Goal: Task Accomplishment & Management: Manage account settings

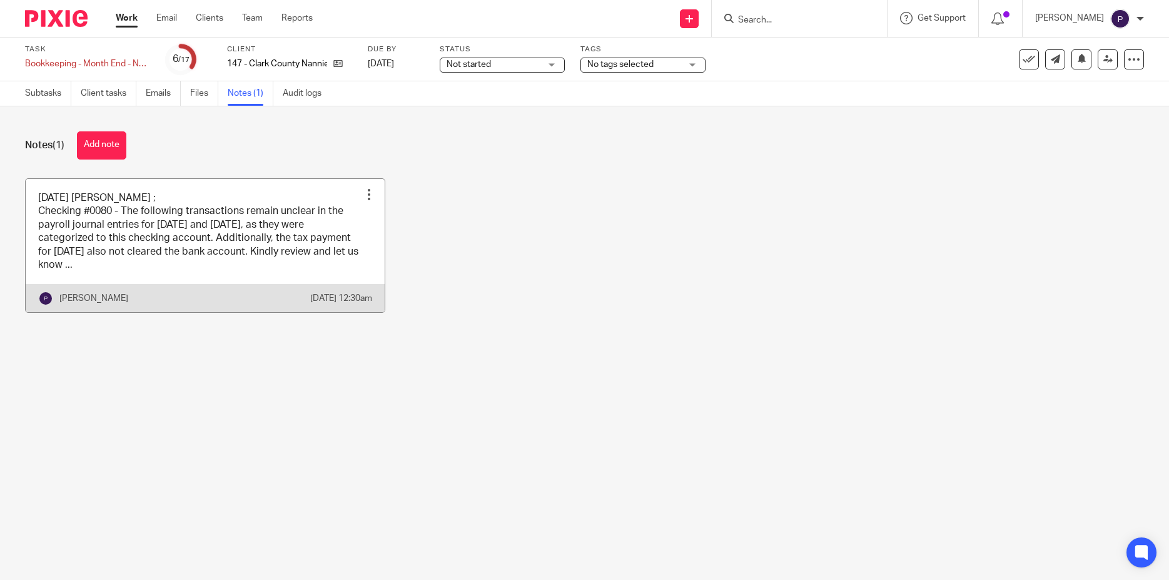
click at [241, 269] on link at bounding box center [205, 246] width 359 height 134
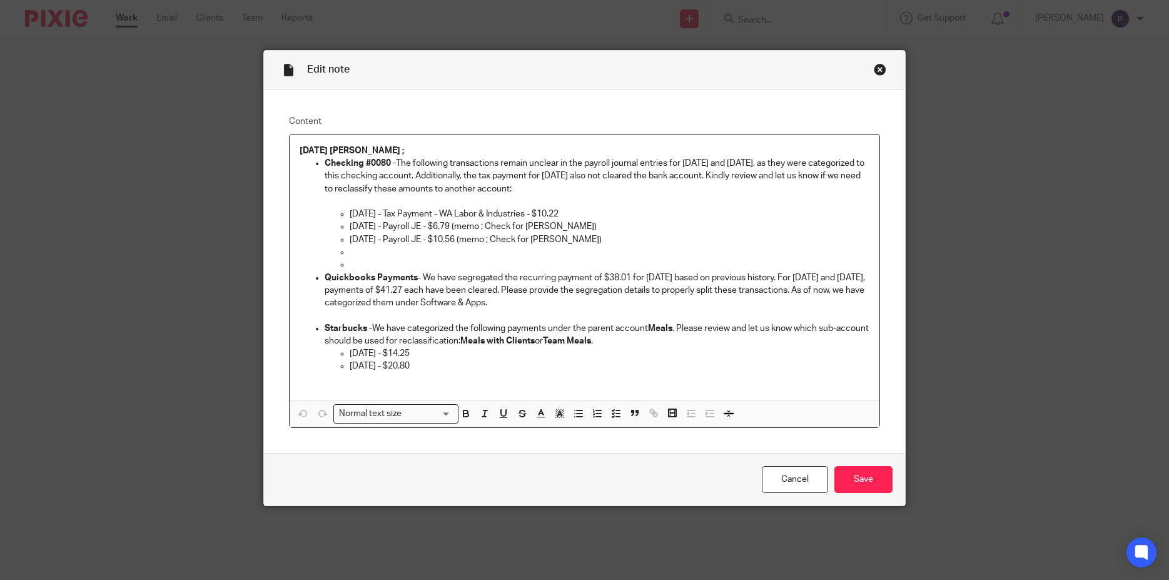
click at [352, 263] on p at bounding box center [610, 264] width 520 height 13
click at [350, 263] on p at bounding box center [610, 264] width 520 height 13
click at [350, 253] on li at bounding box center [610, 259] width 520 height 26
click at [350, 253] on p at bounding box center [610, 252] width 520 height 13
drag, startPoint x: 416, startPoint y: 366, endPoint x: 319, endPoint y: 164, distance: 224.0
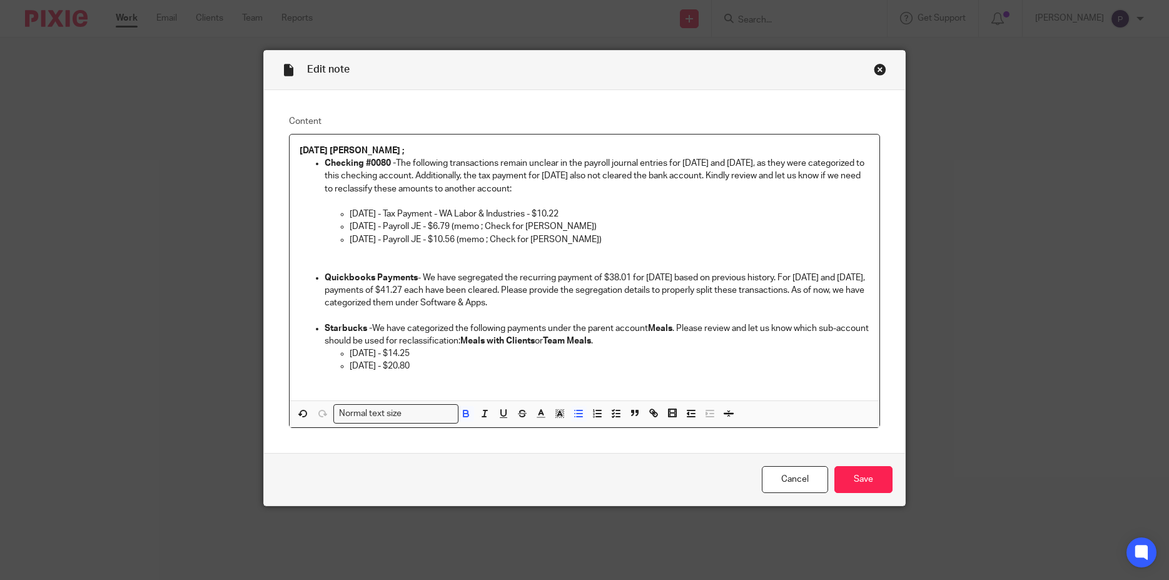
click at [319, 164] on ul "Checking #0080 - The following transactions remain unclear in the payroll journ…" at bounding box center [585, 271] width 570 height 228
copy ul "Checking #0080 - The following transactions remain unclear in the payroll journ…"
click at [854, 480] on input "Save" at bounding box center [863, 479] width 58 height 27
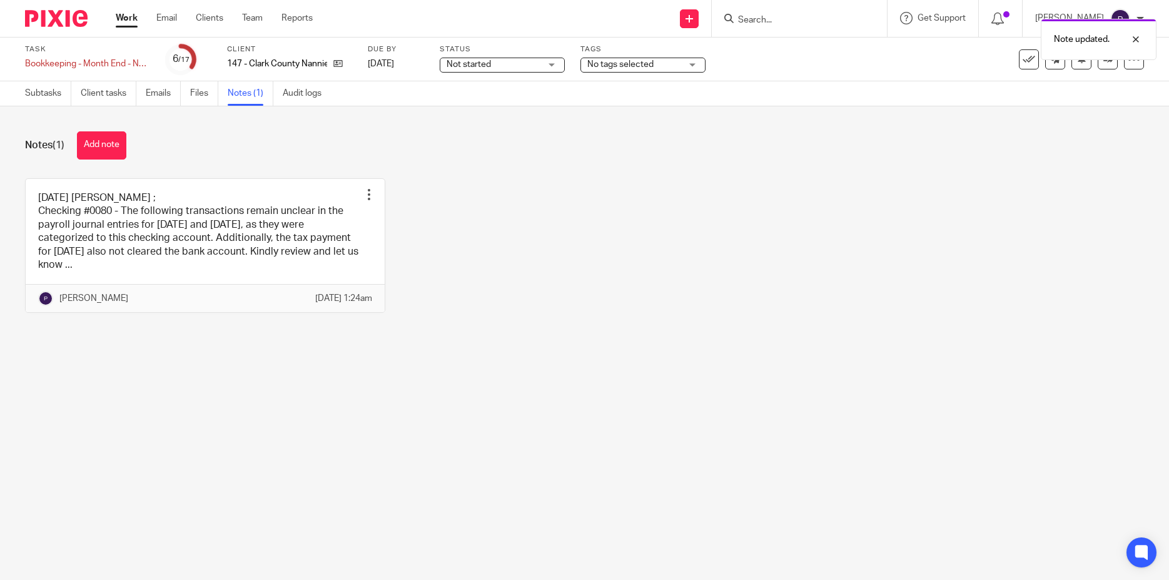
click at [646, 65] on span "No tags selected" at bounding box center [620, 64] width 66 height 9
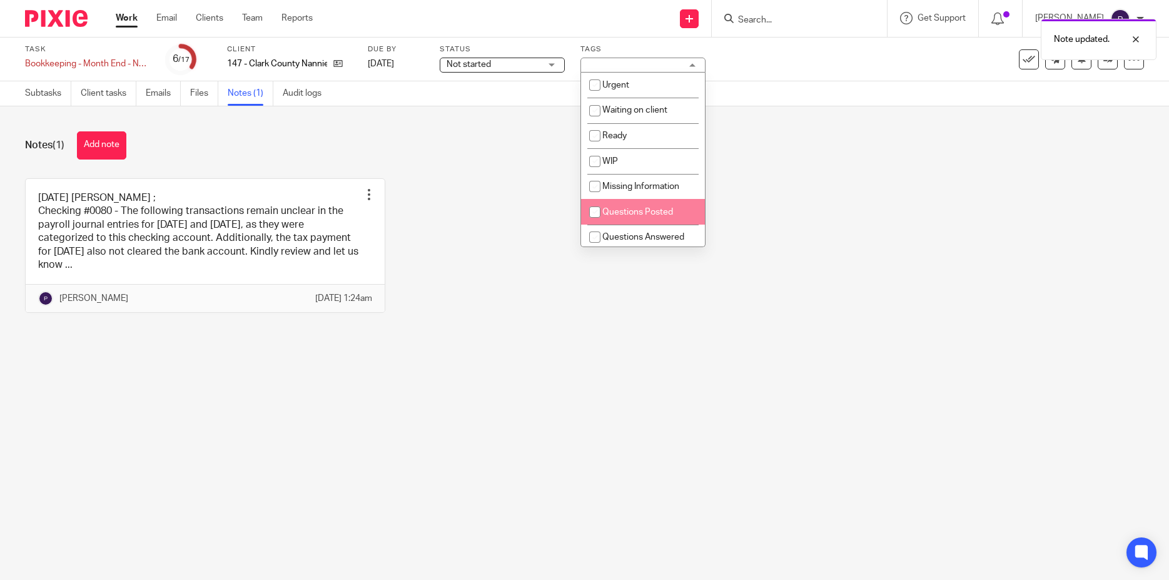
click at [596, 214] on input "checkbox" at bounding box center [595, 212] width 24 height 24
checkbox input "true"
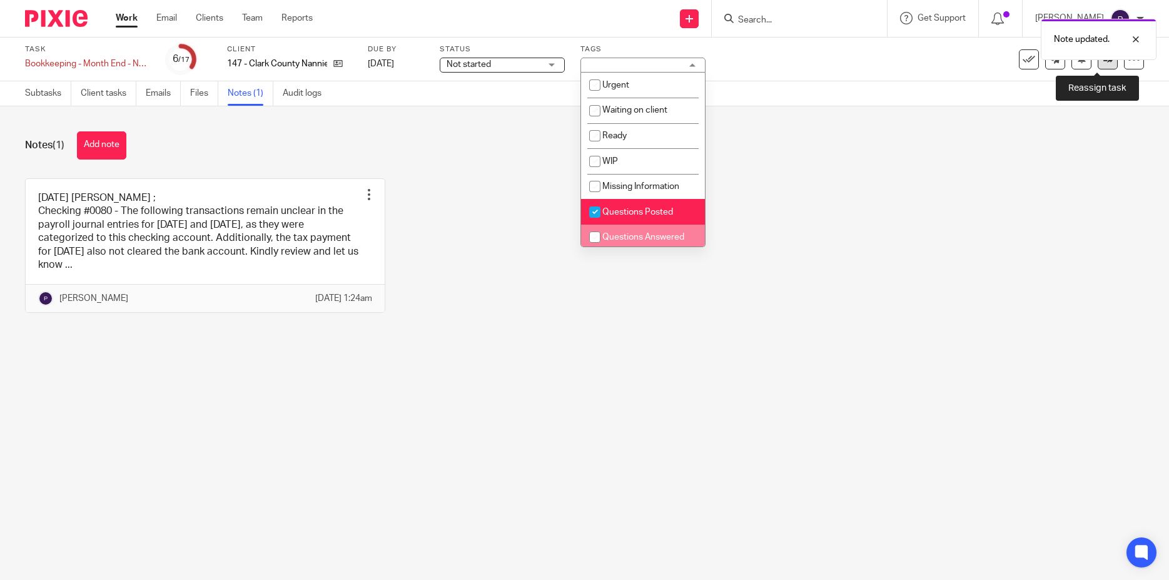
click at [1103, 62] on icon at bounding box center [1107, 58] width 9 height 9
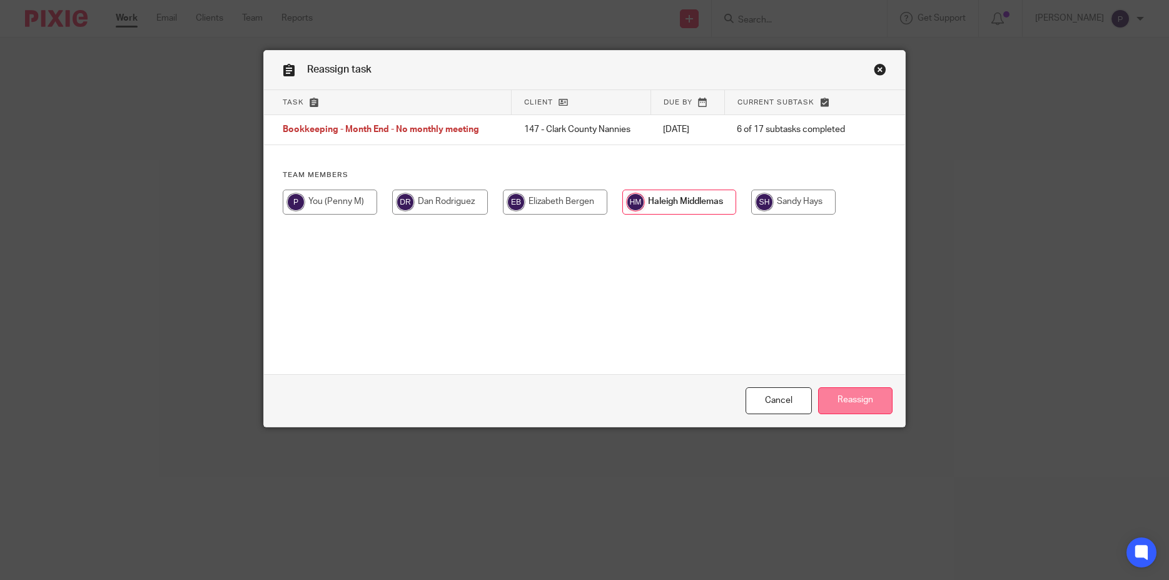
click at [850, 402] on input "Reassign" at bounding box center [855, 400] width 74 height 27
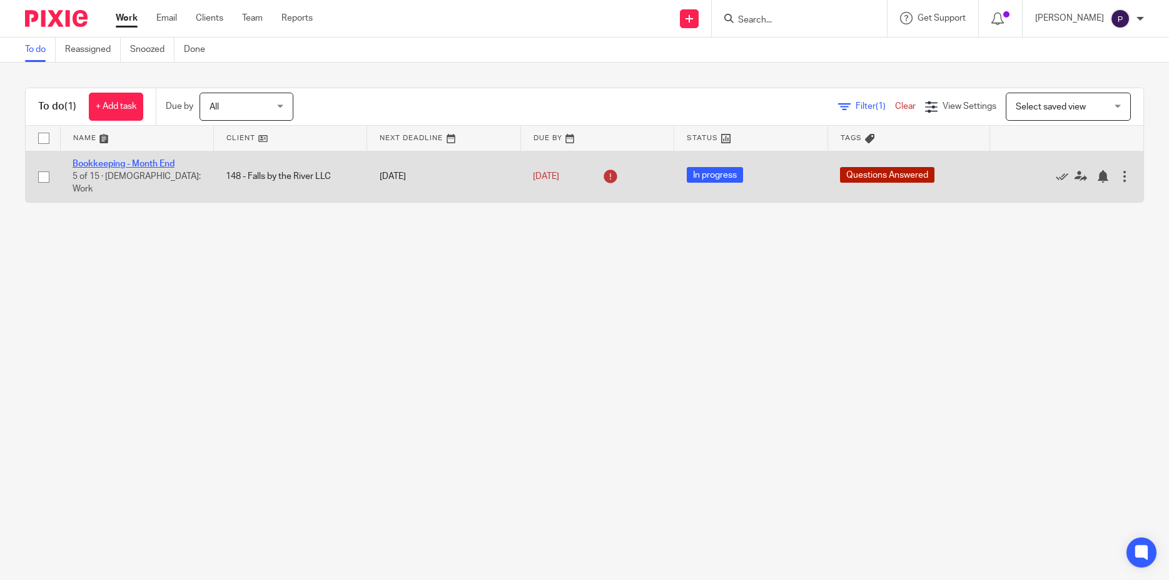
click at [149, 166] on link "Bookkeeping - Month End" at bounding box center [124, 163] width 102 height 9
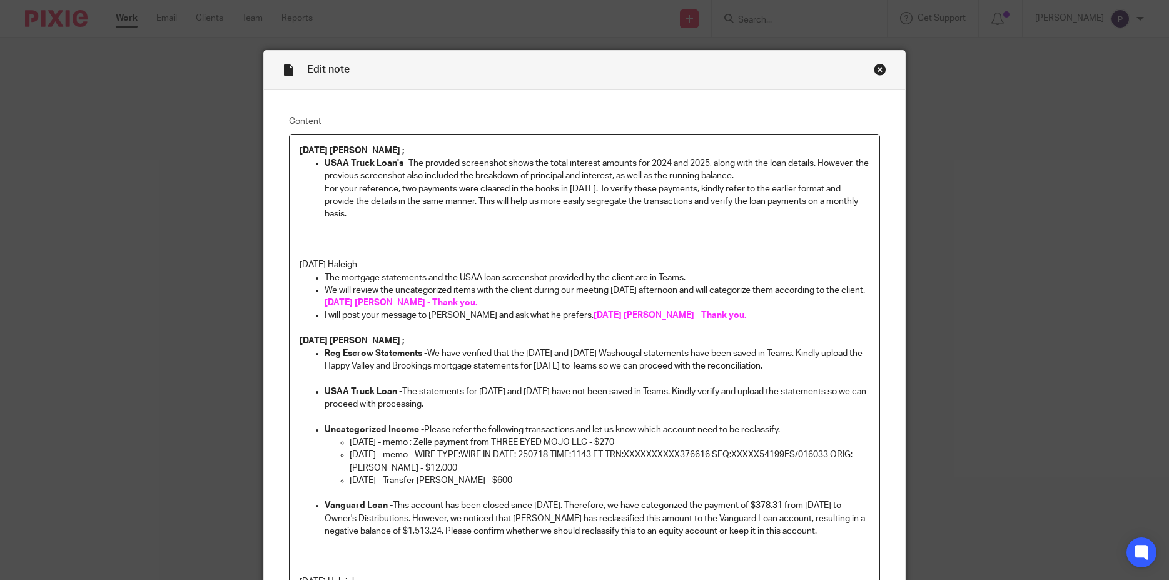
drag, startPoint x: 406, startPoint y: 160, endPoint x: 405, endPoint y: 220, distance: 60.0
click at [405, 220] on li "USAA Truck Loan's - The provided screenshot shows the total interest amounts fo…" at bounding box center [597, 188] width 545 height 63
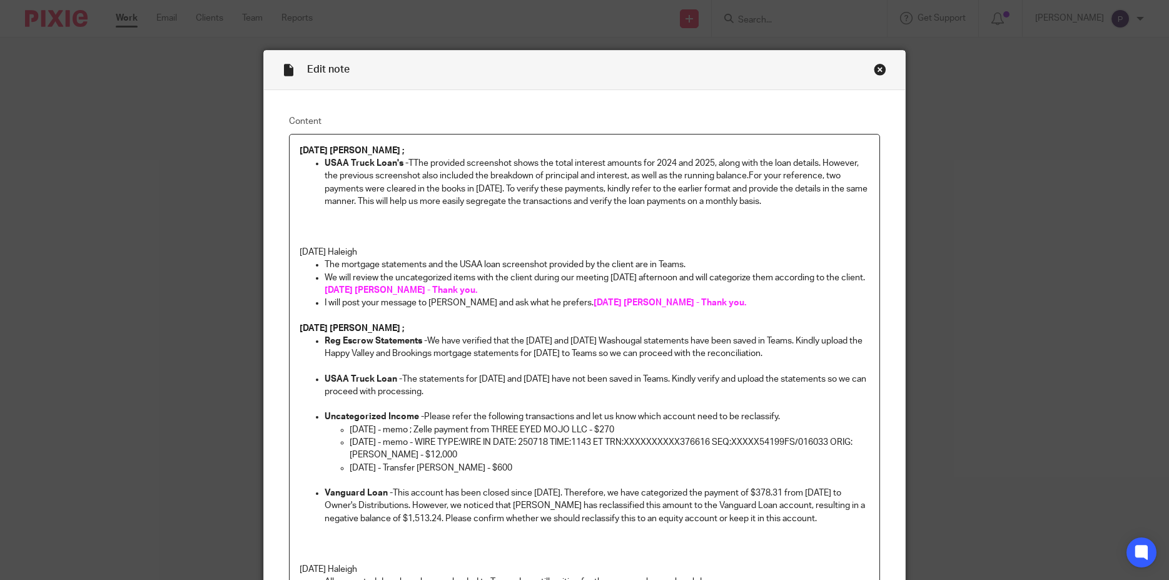
click at [408, 158] on p "USAA Truck Loan's - TThe provided screenshot shows the total interest amounts f…" at bounding box center [597, 182] width 545 height 51
drag, startPoint x: 788, startPoint y: 203, endPoint x: 318, endPoint y: 163, distance: 472.5
click at [325, 163] on li "USAA Truck Loan's - The provided screenshot shows the total interest amounts fo…" at bounding box center [597, 182] width 545 height 51
copy p "USAA Truck Loan's - The provided screenshot shows the total interest amounts fo…"
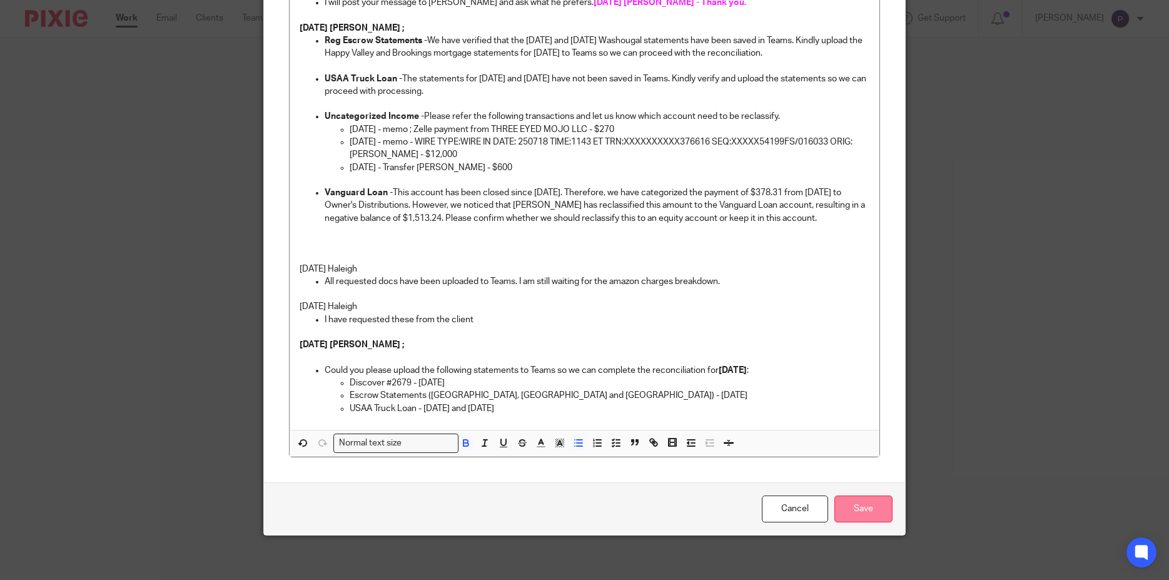
click at [867, 501] on input "Save" at bounding box center [863, 508] width 58 height 27
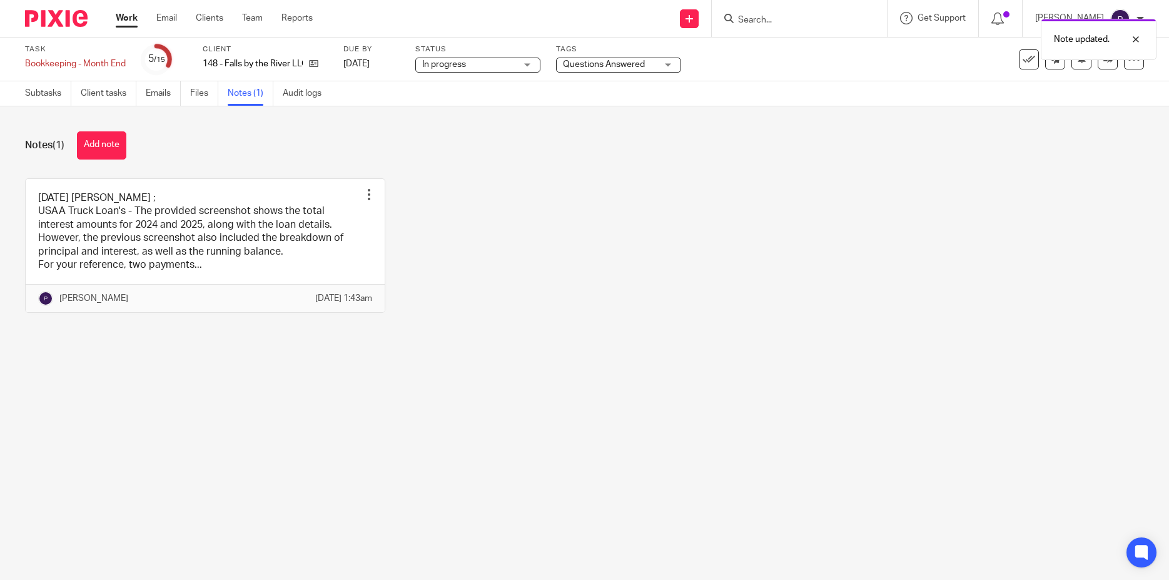
click at [646, 63] on span "Questions Answered" at bounding box center [610, 64] width 94 height 13
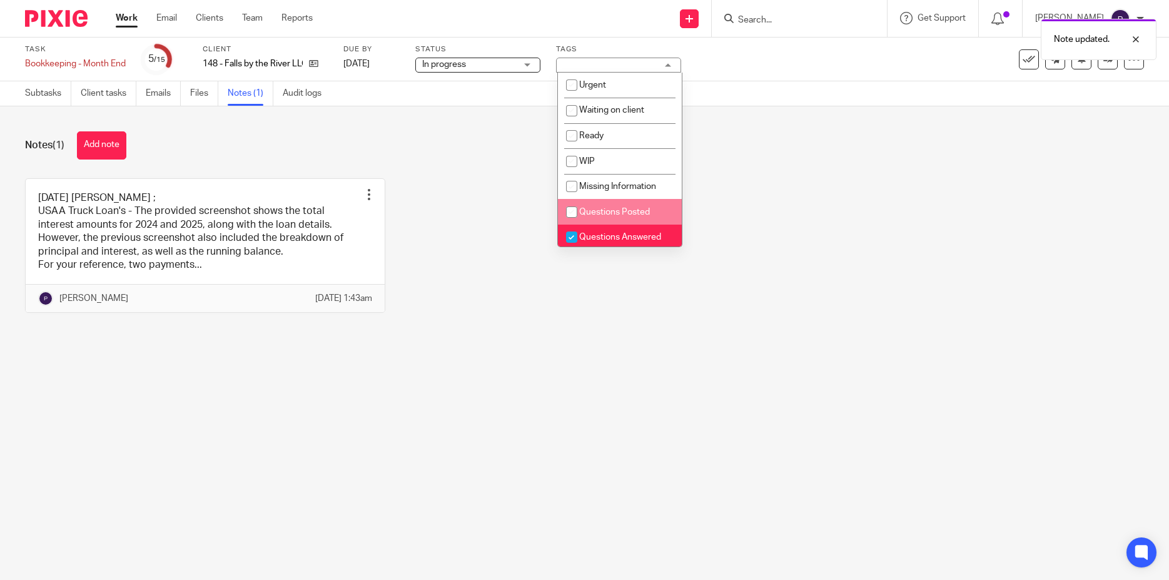
click at [570, 213] on input "checkbox" at bounding box center [572, 212] width 24 height 24
checkbox input "true"
click at [572, 237] on input "checkbox" at bounding box center [572, 237] width 24 height 24
checkbox input "false"
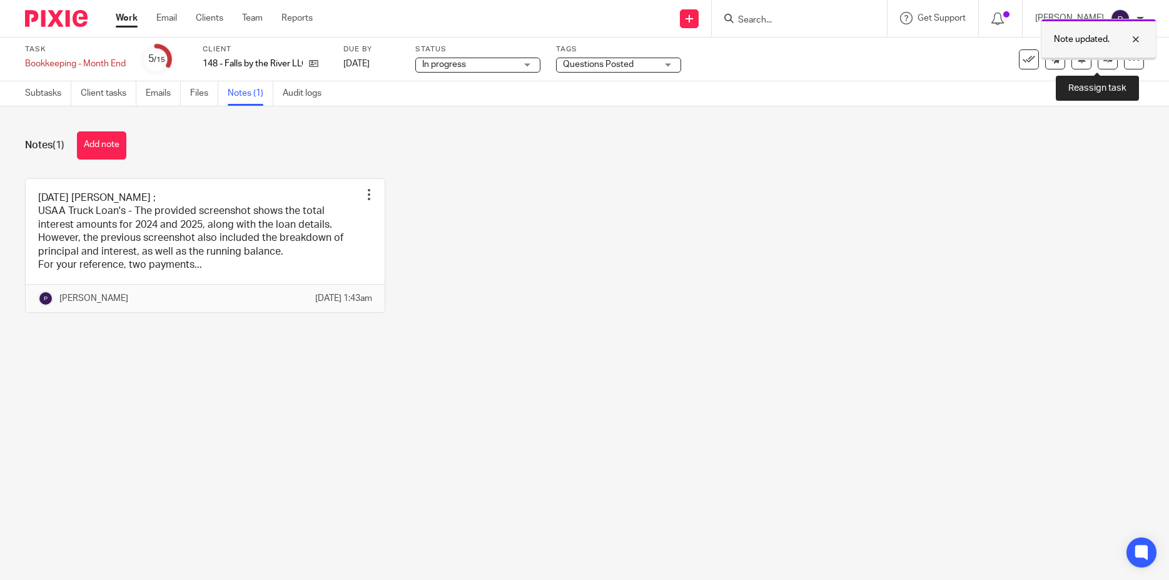
click at [1089, 59] on div "Note updated." at bounding box center [1098, 39] width 116 height 41
click at [1103, 58] on icon at bounding box center [1107, 58] width 9 height 9
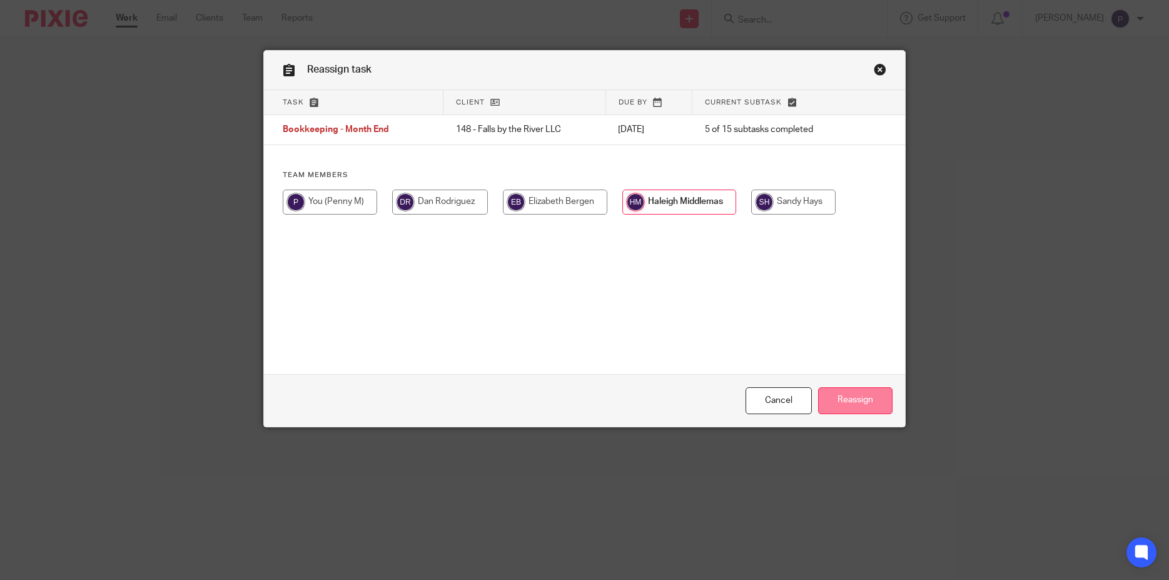
click at [829, 406] on input "Reassign" at bounding box center [855, 400] width 74 height 27
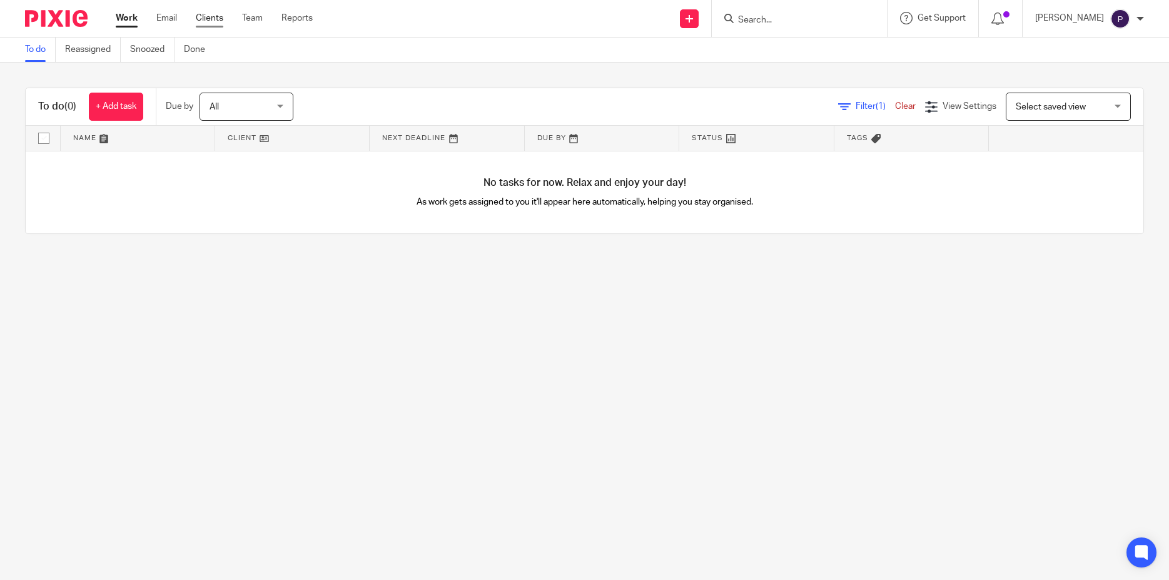
click at [206, 22] on link "Clients" at bounding box center [210, 18] width 28 height 13
click at [95, 503] on main "To do Reassigned Snoozed Done To do (0) + Add task Due by All All Today Tomorro…" at bounding box center [584, 290] width 1169 height 580
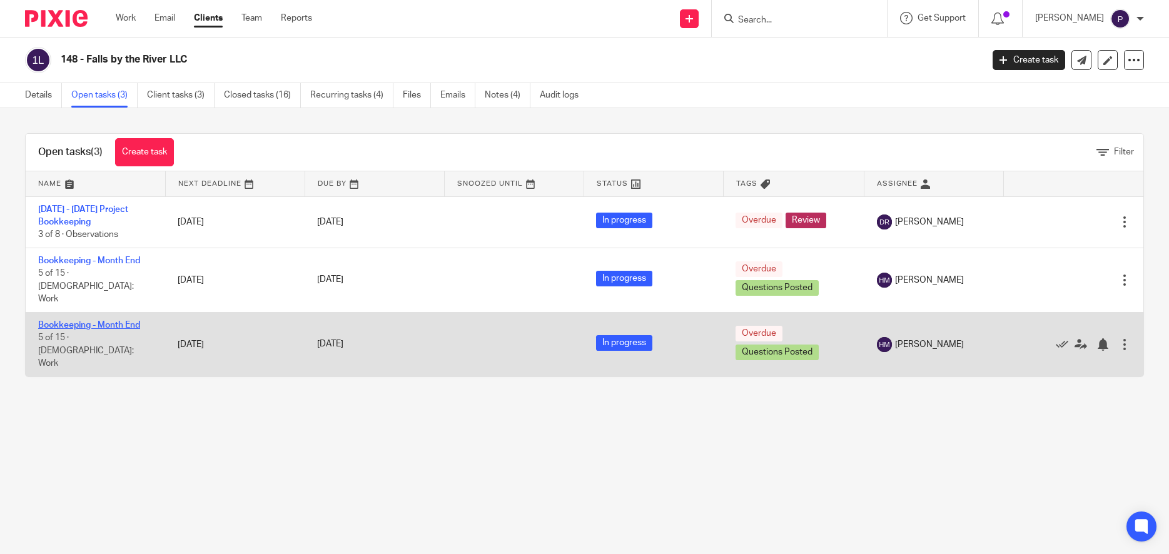
click at [113, 321] on link "Bookkeeping - Month End" at bounding box center [89, 325] width 102 height 9
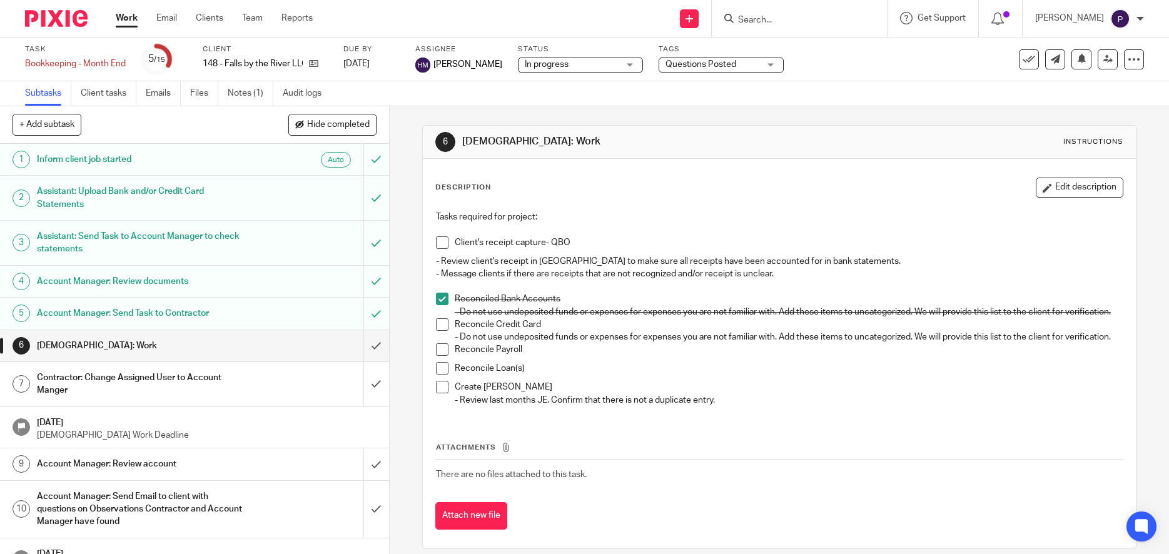
click at [438, 331] on span at bounding box center [442, 324] width 13 height 13
click at [439, 246] on span at bounding box center [442, 242] width 13 height 13
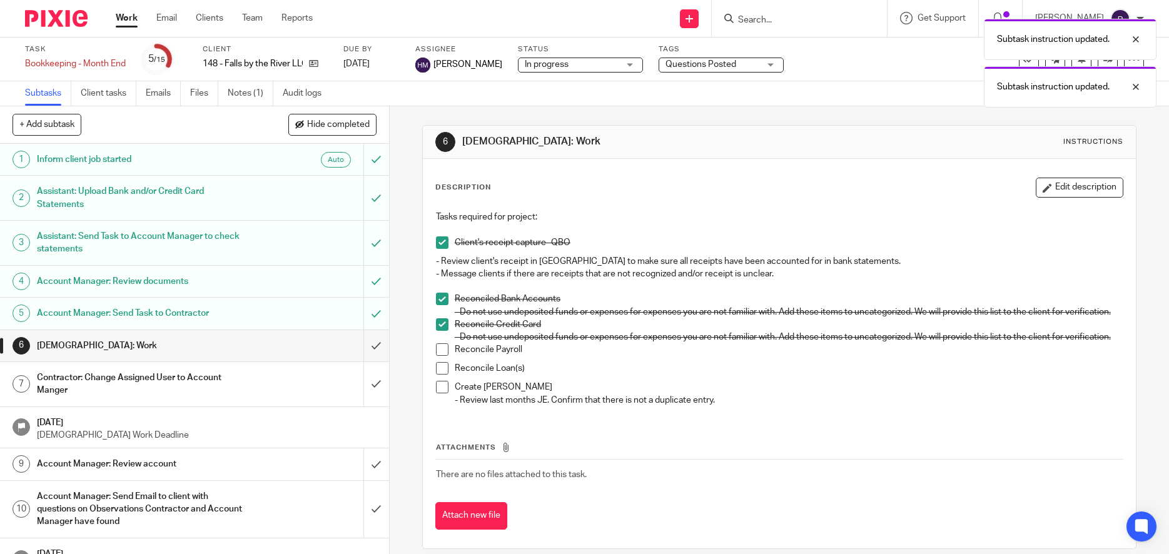
click at [128, 18] on link "Work" at bounding box center [127, 18] width 22 height 13
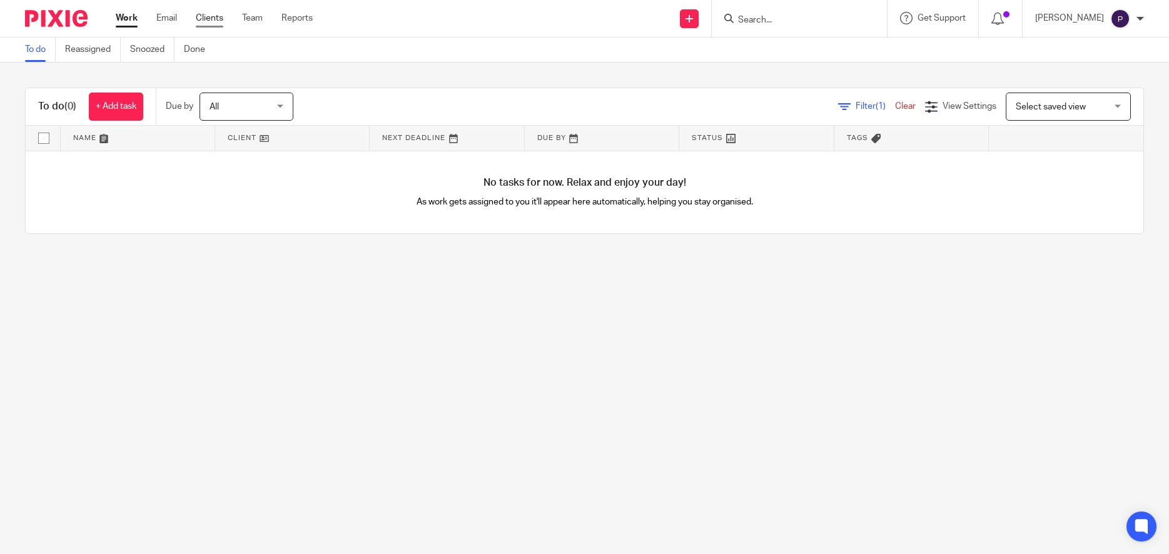
click at [214, 19] on link "Clients" at bounding box center [210, 18] width 28 height 13
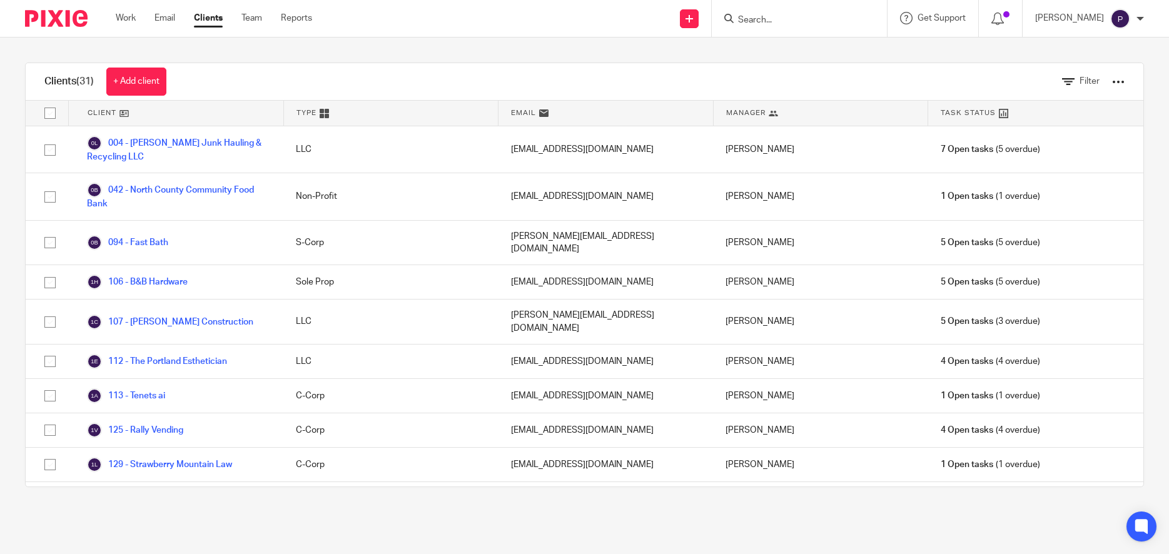
scroll to position [343, 0]
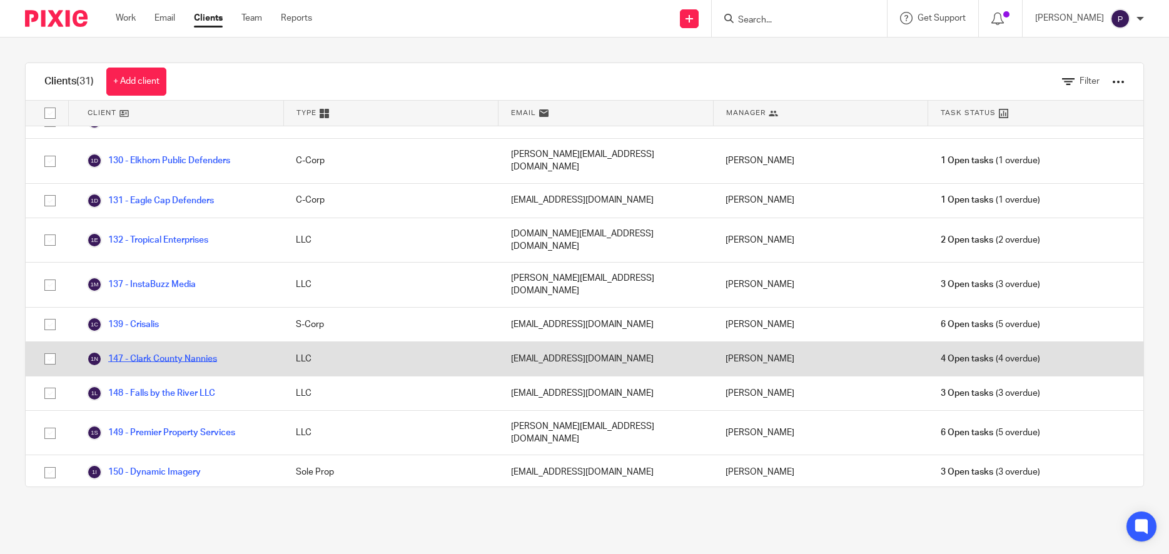
click at [168, 351] on link "147 - Clark County Nannies" at bounding box center [152, 358] width 130 height 15
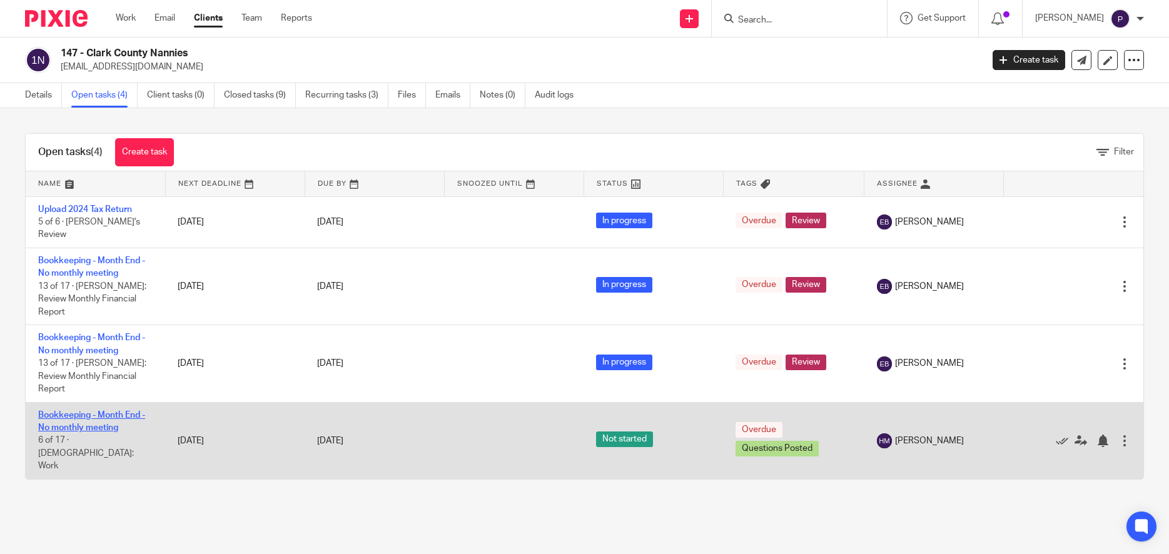
click at [113, 411] on link "Bookkeeping - Month End - No monthly meeting" at bounding box center [91, 421] width 107 height 21
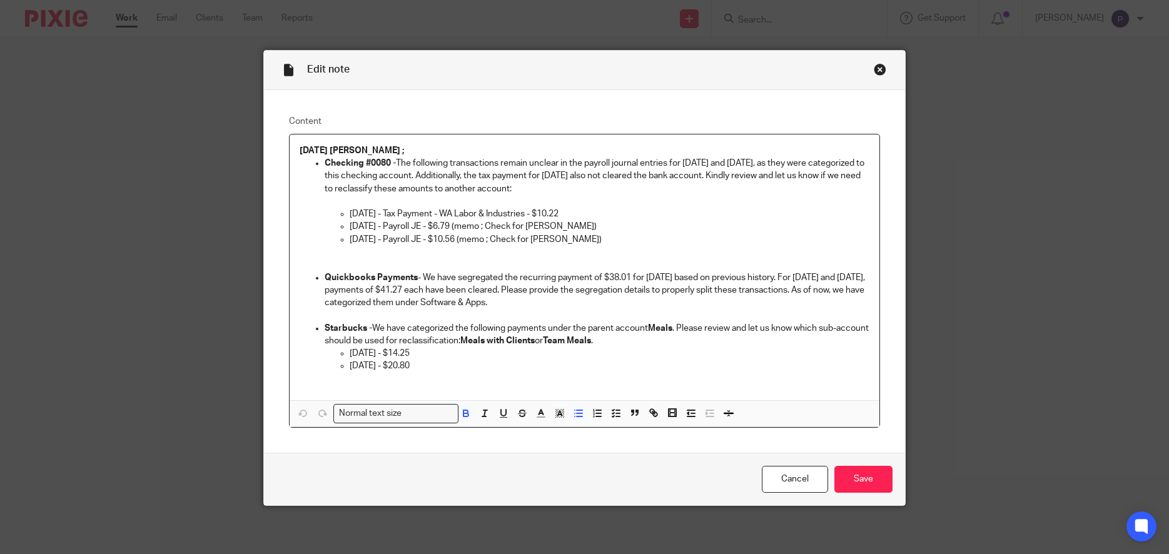
drag, startPoint x: 371, startPoint y: 300, endPoint x: 317, endPoint y: 159, distance: 150.6
click at [317, 159] on ul "Checking #0080 - The following transactions remain unclear in the payroll journ…" at bounding box center [585, 271] width 570 height 228
click at [873, 481] on input "Save" at bounding box center [863, 479] width 58 height 27
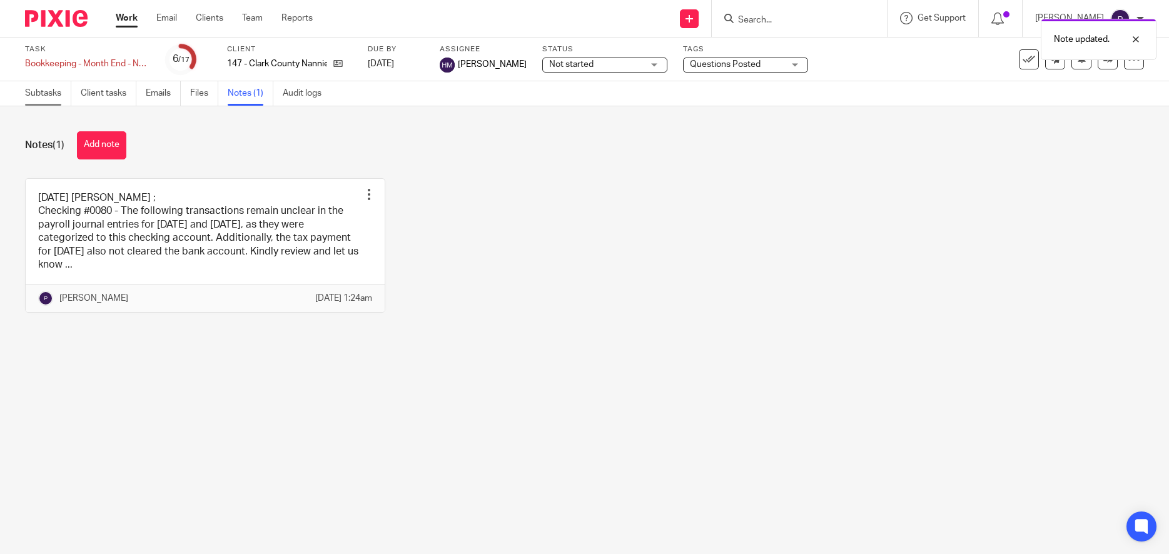
click at [55, 93] on link "Subtasks" at bounding box center [48, 93] width 46 height 24
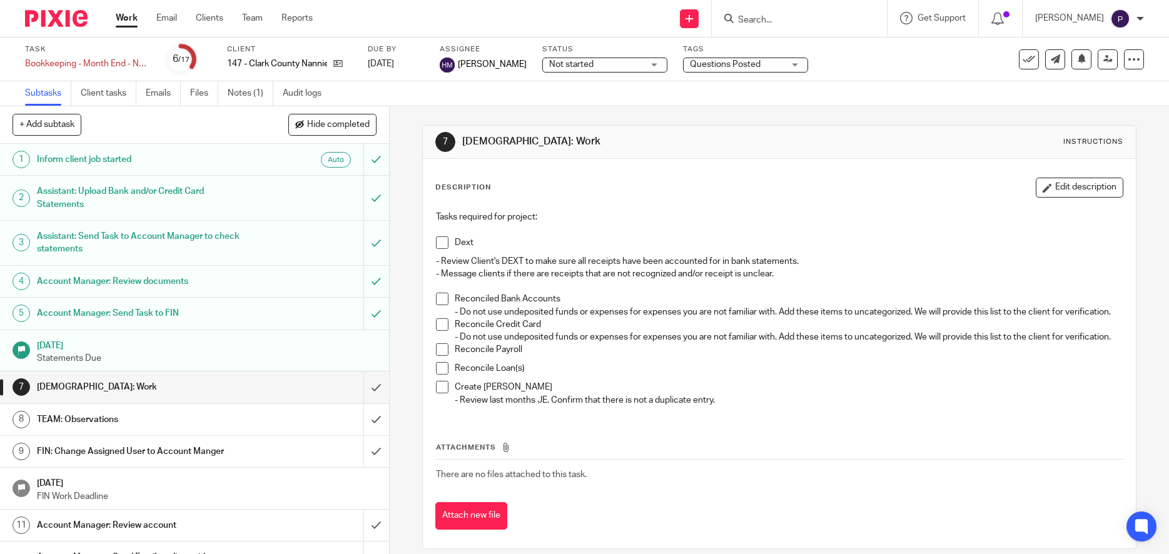
click at [441, 243] on span at bounding box center [442, 242] width 13 height 13
click at [438, 299] on span at bounding box center [442, 299] width 13 height 13
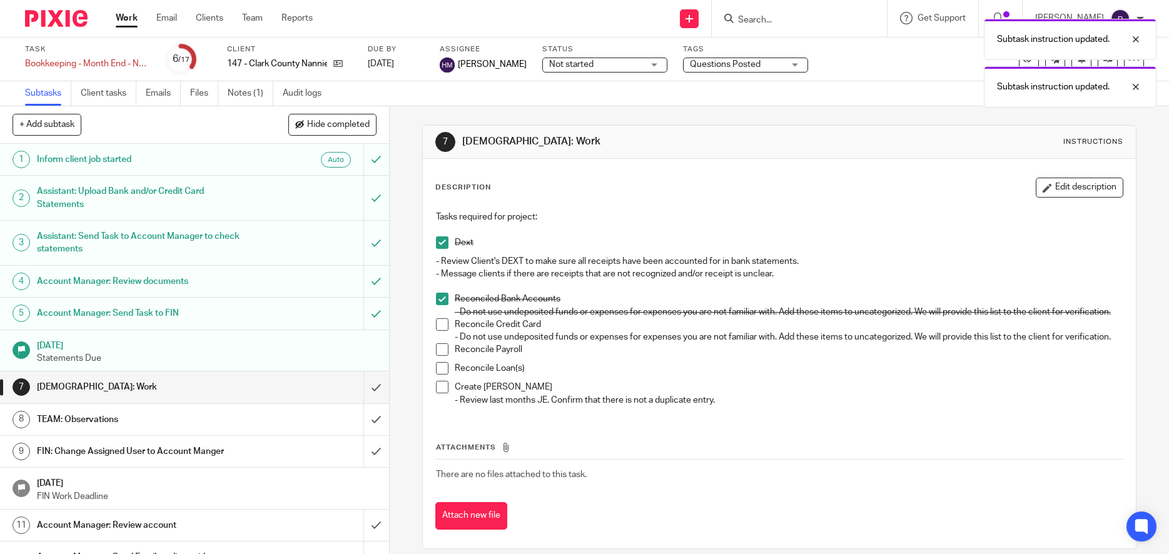
click at [440, 331] on span at bounding box center [442, 324] width 13 height 13
click at [131, 22] on link "Work" at bounding box center [127, 18] width 22 height 13
